Goal: Information Seeking & Learning: Learn about a topic

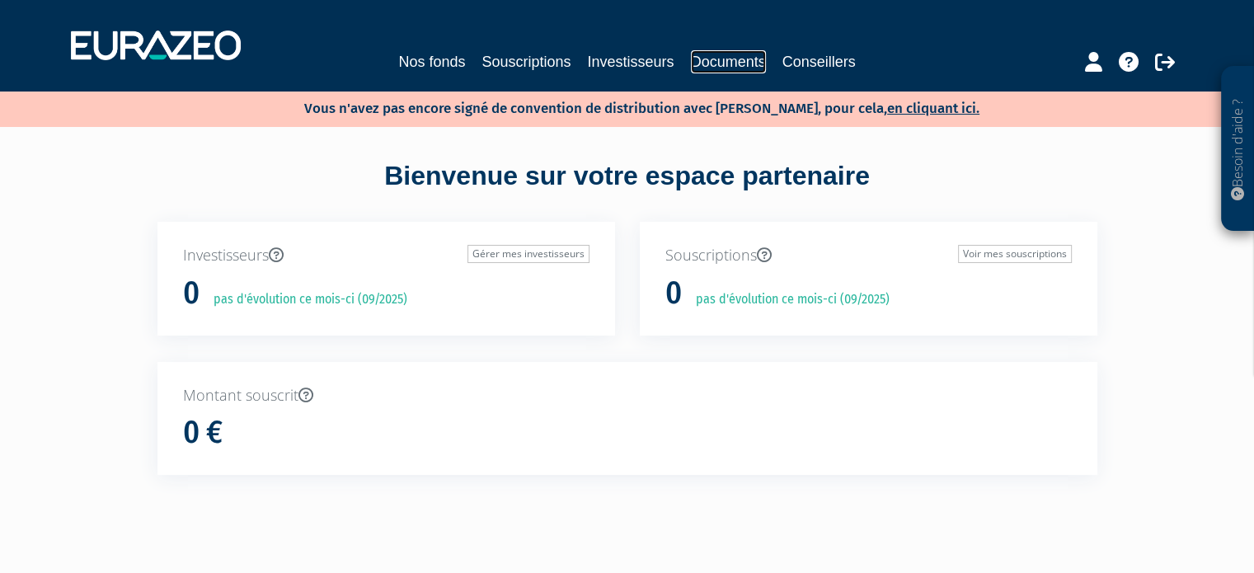
click at [727, 59] on link "Documents" at bounding box center [728, 61] width 75 height 23
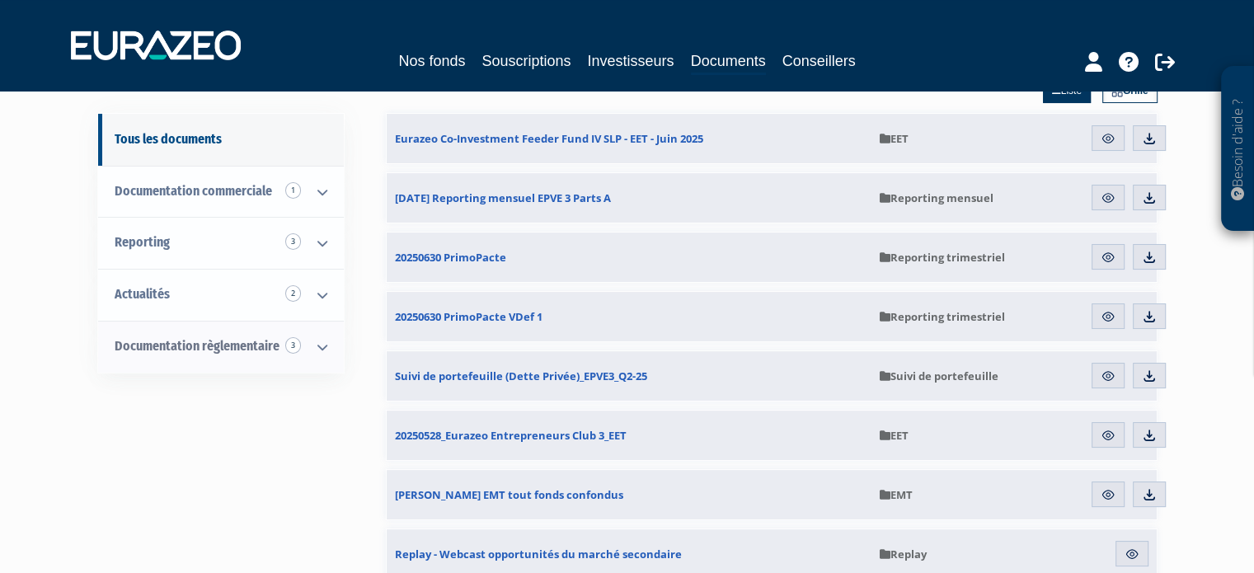
scroll to position [165, 0]
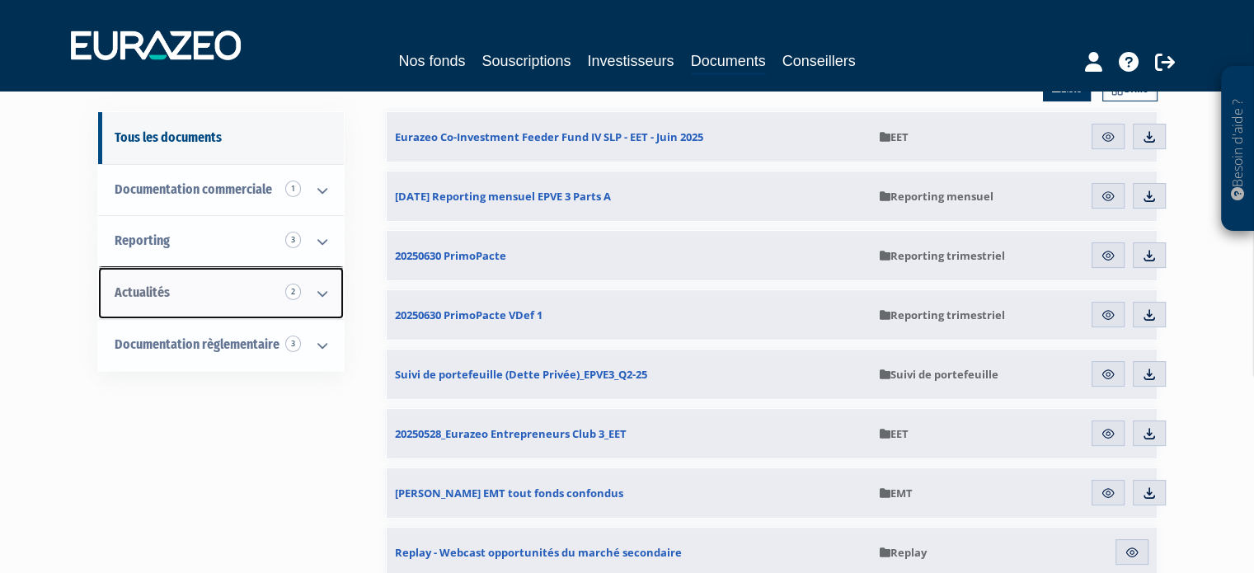
click at [167, 287] on span "Actualités 2" at bounding box center [142, 292] width 55 height 16
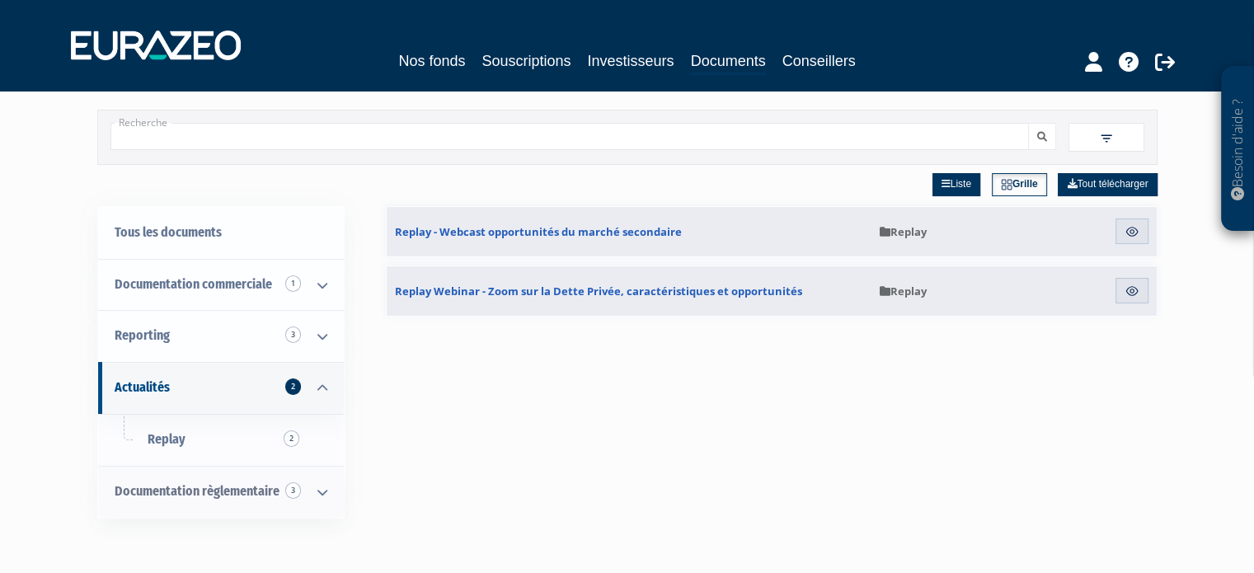
scroll to position [165, 0]
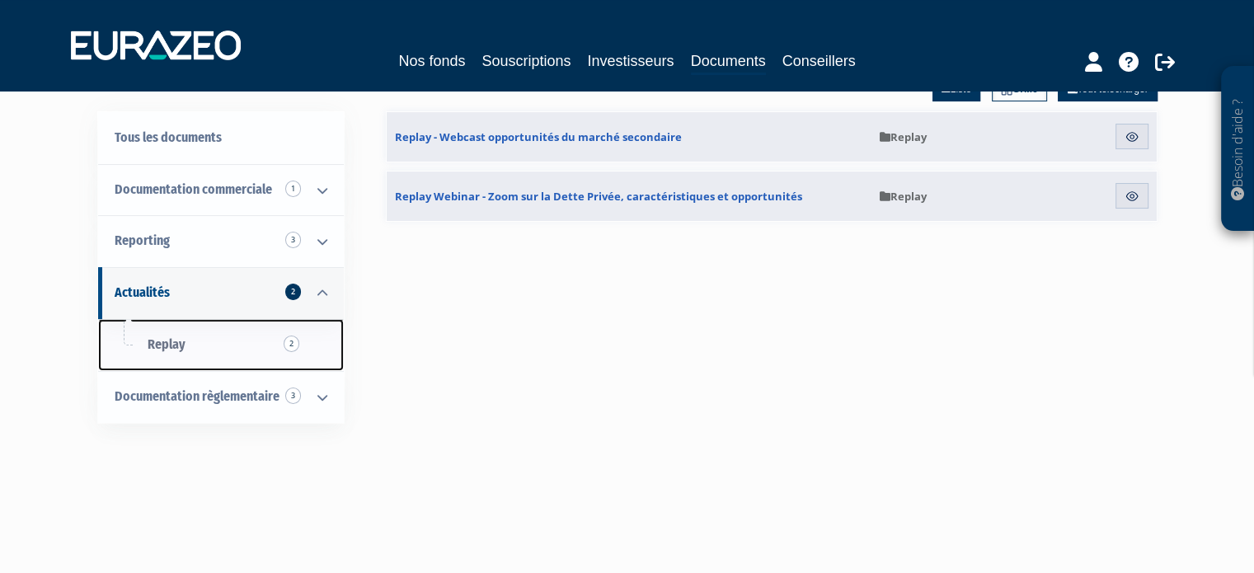
click at [209, 336] on link "Replay 2" at bounding box center [221, 345] width 246 height 52
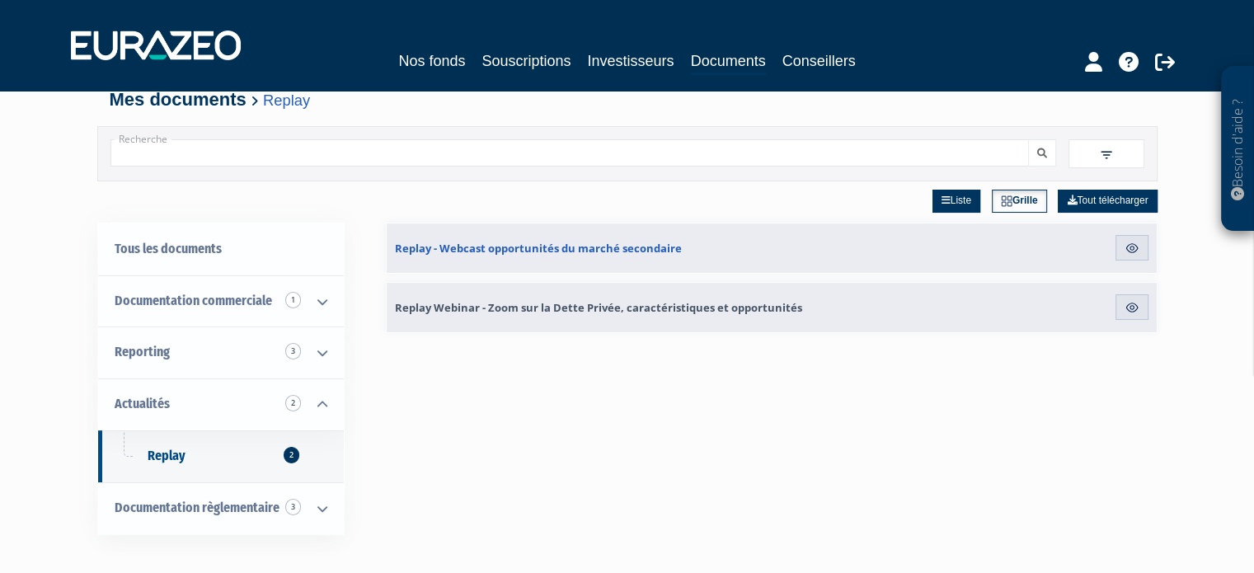
scroll to position [82, 0]
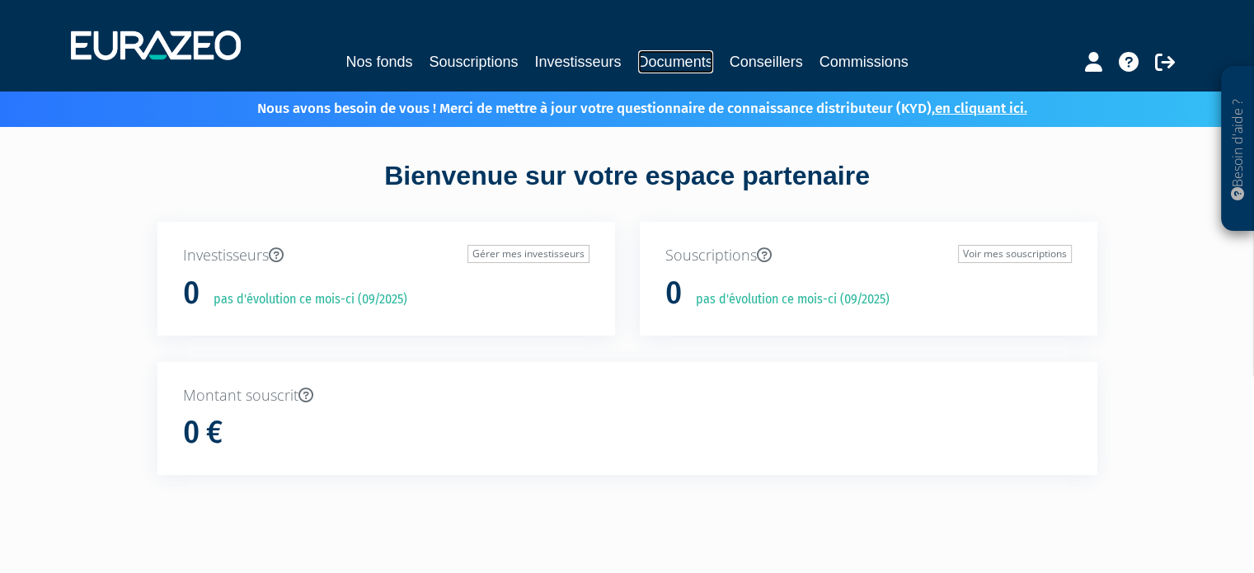
click at [669, 56] on link "Documents" at bounding box center [675, 61] width 75 height 23
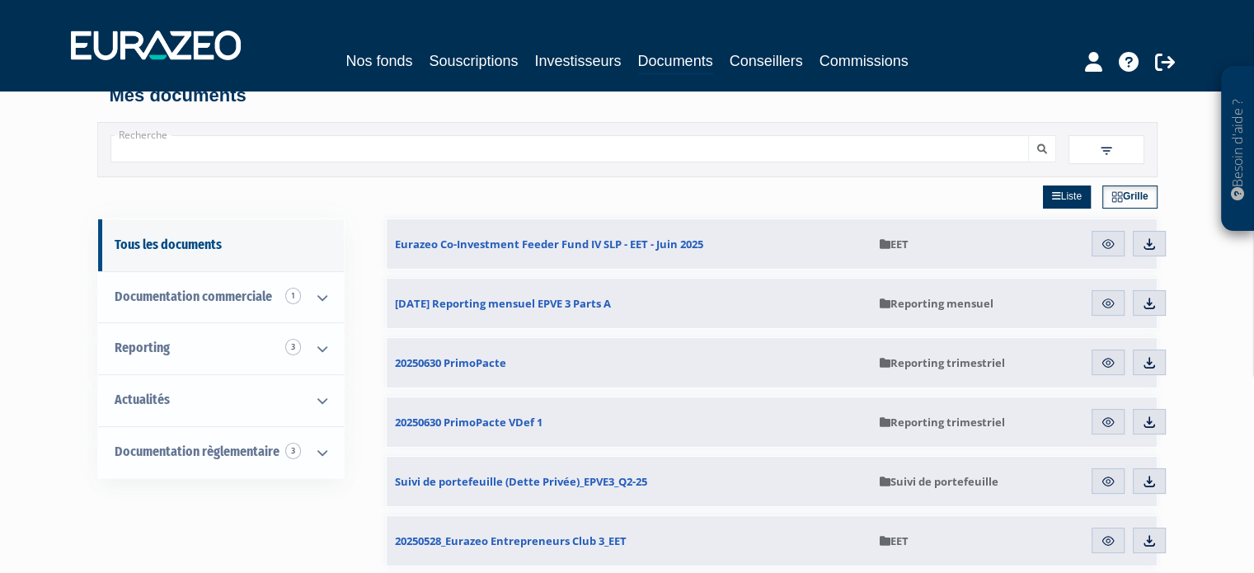
scroll to position [165, 0]
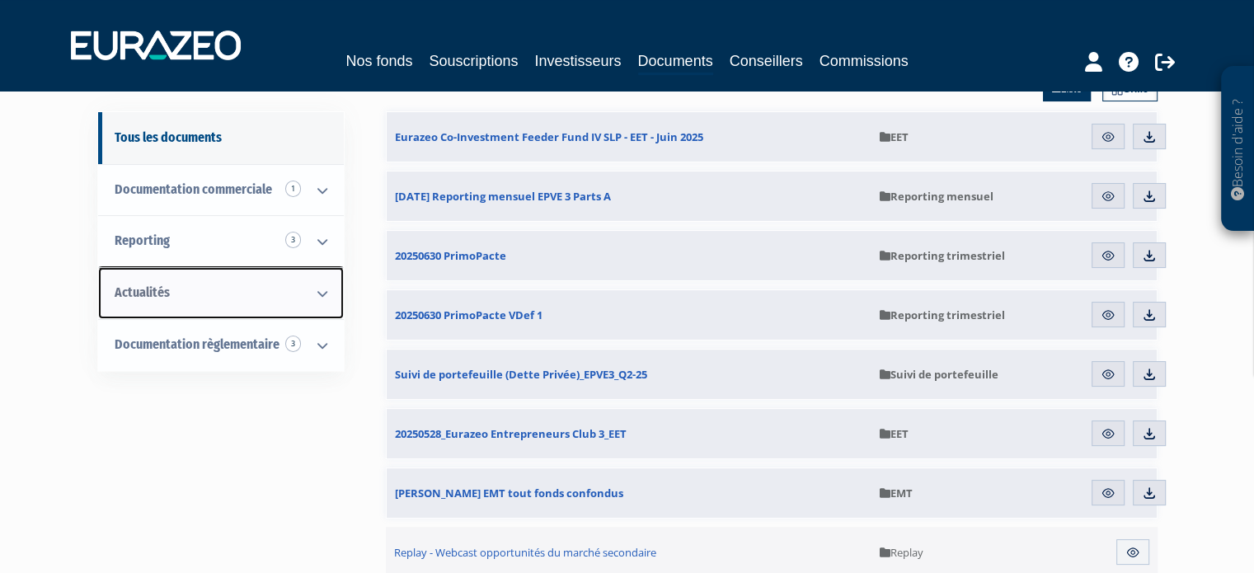
click at [231, 303] on link "Actualités" at bounding box center [221, 293] width 246 height 52
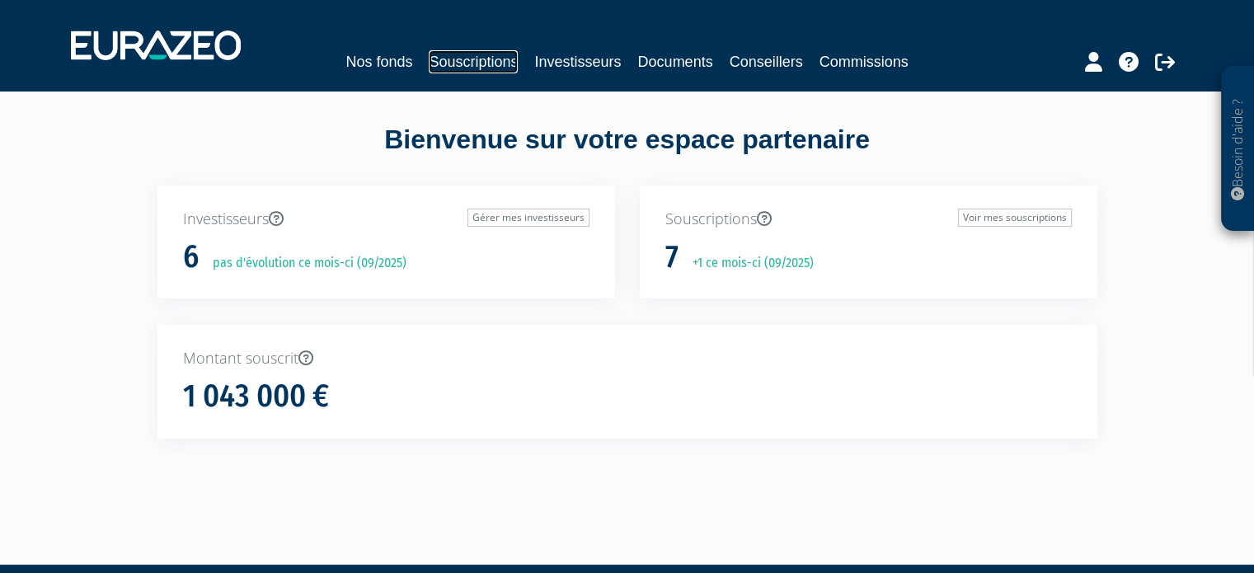
click at [434, 65] on link "Souscriptions" at bounding box center [473, 61] width 89 height 23
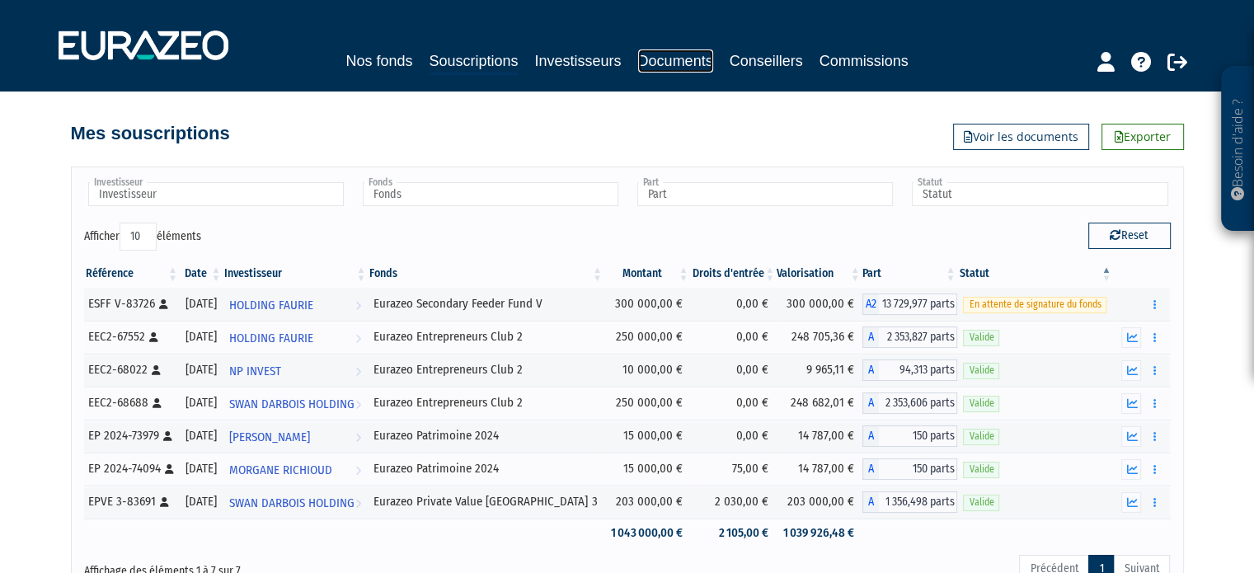
click at [677, 52] on link "Documents" at bounding box center [675, 60] width 75 height 23
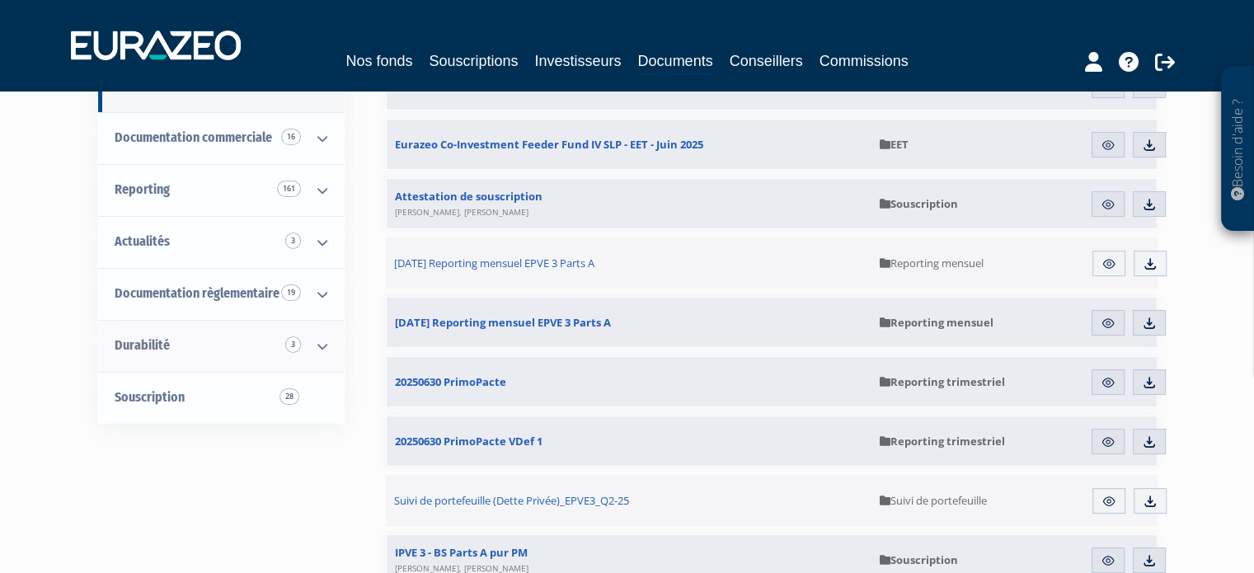
scroll to position [82, 0]
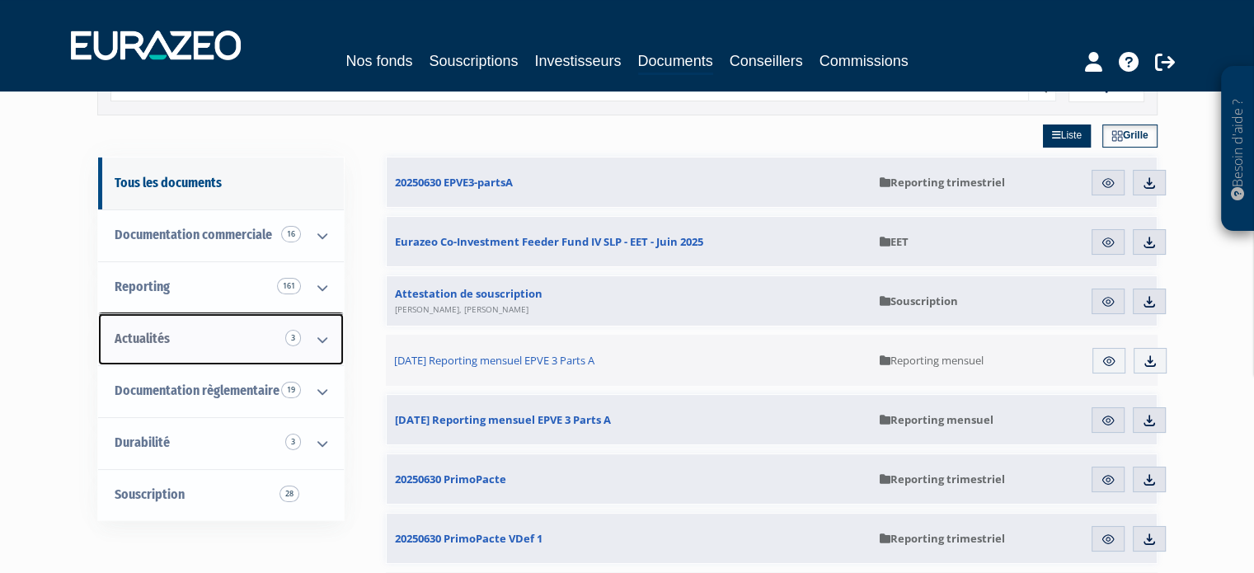
click at [313, 333] on icon at bounding box center [322, 339] width 43 height 51
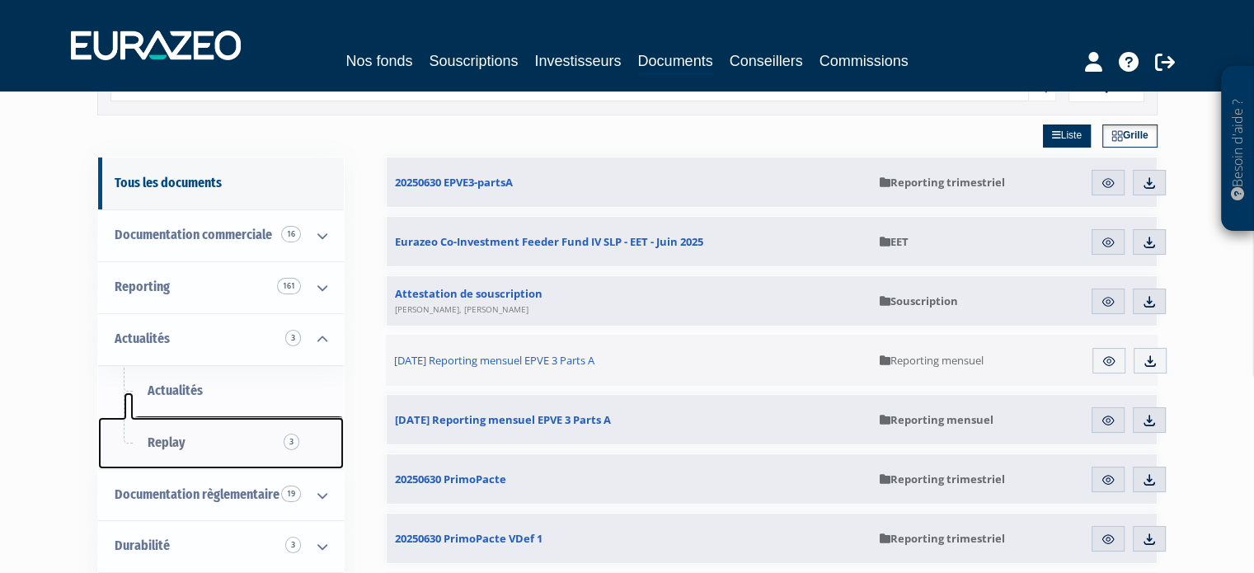
click at [211, 443] on link "Replay 3" at bounding box center [221, 443] width 246 height 52
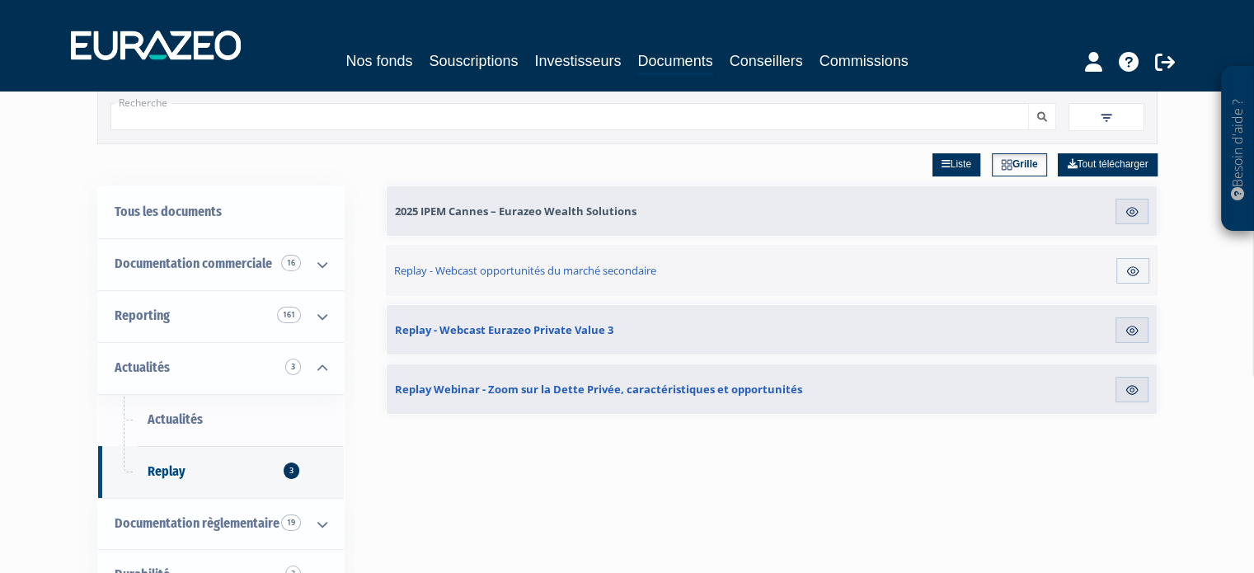
scroll to position [82, 0]
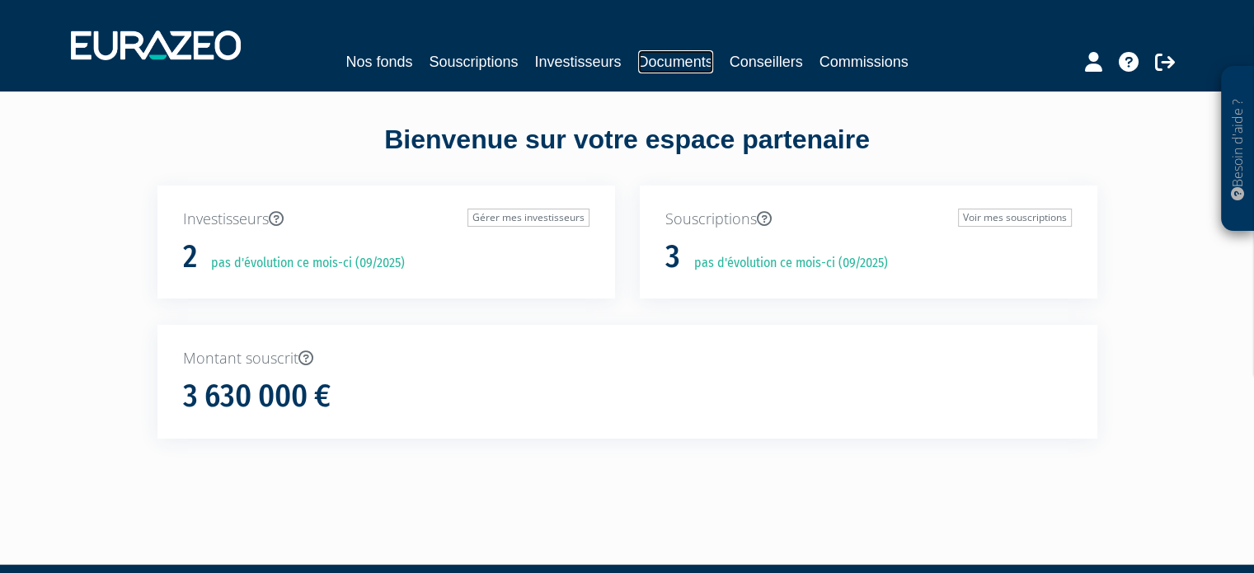
click at [693, 63] on link "Documents" at bounding box center [675, 61] width 75 height 23
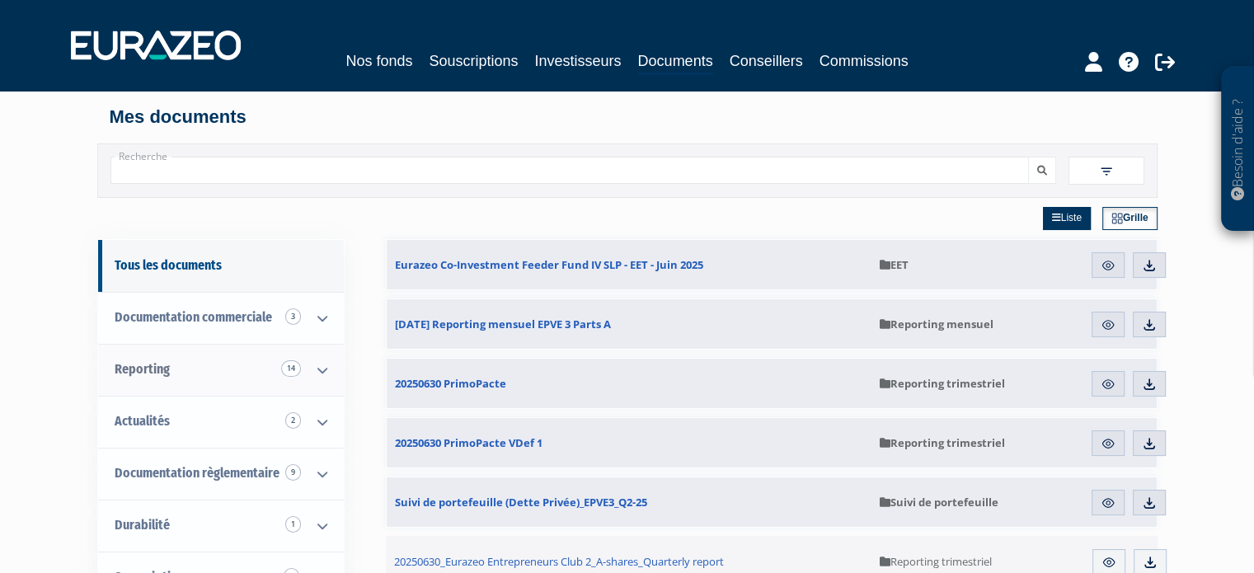
scroll to position [247, 0]
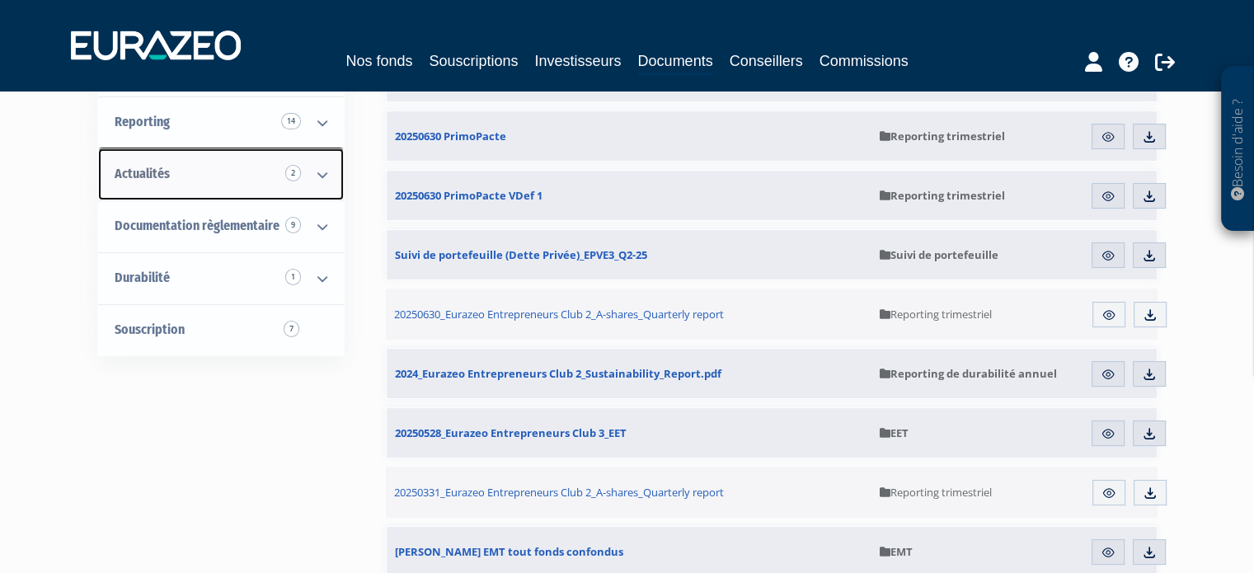
click at [211, 181] on link "Actualités 2" at bounding box center [221, 174] width 246 height 52
